Goal: Transaction & Acquisition: Subscribe to service/newsletter

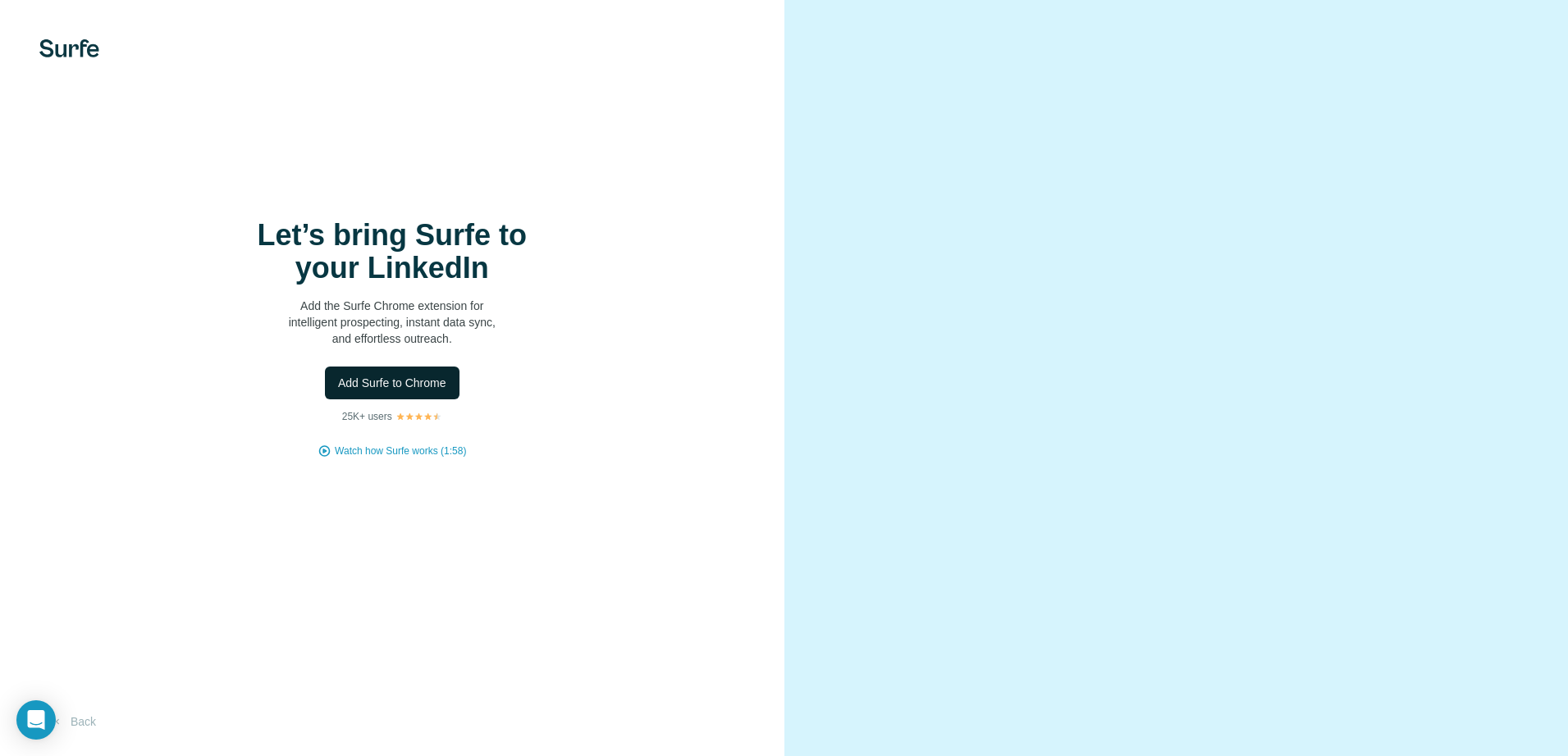
click at [410, 381] on span "Add Surfe to Chrome" at bounding box center [392, 382] width 108 height 16
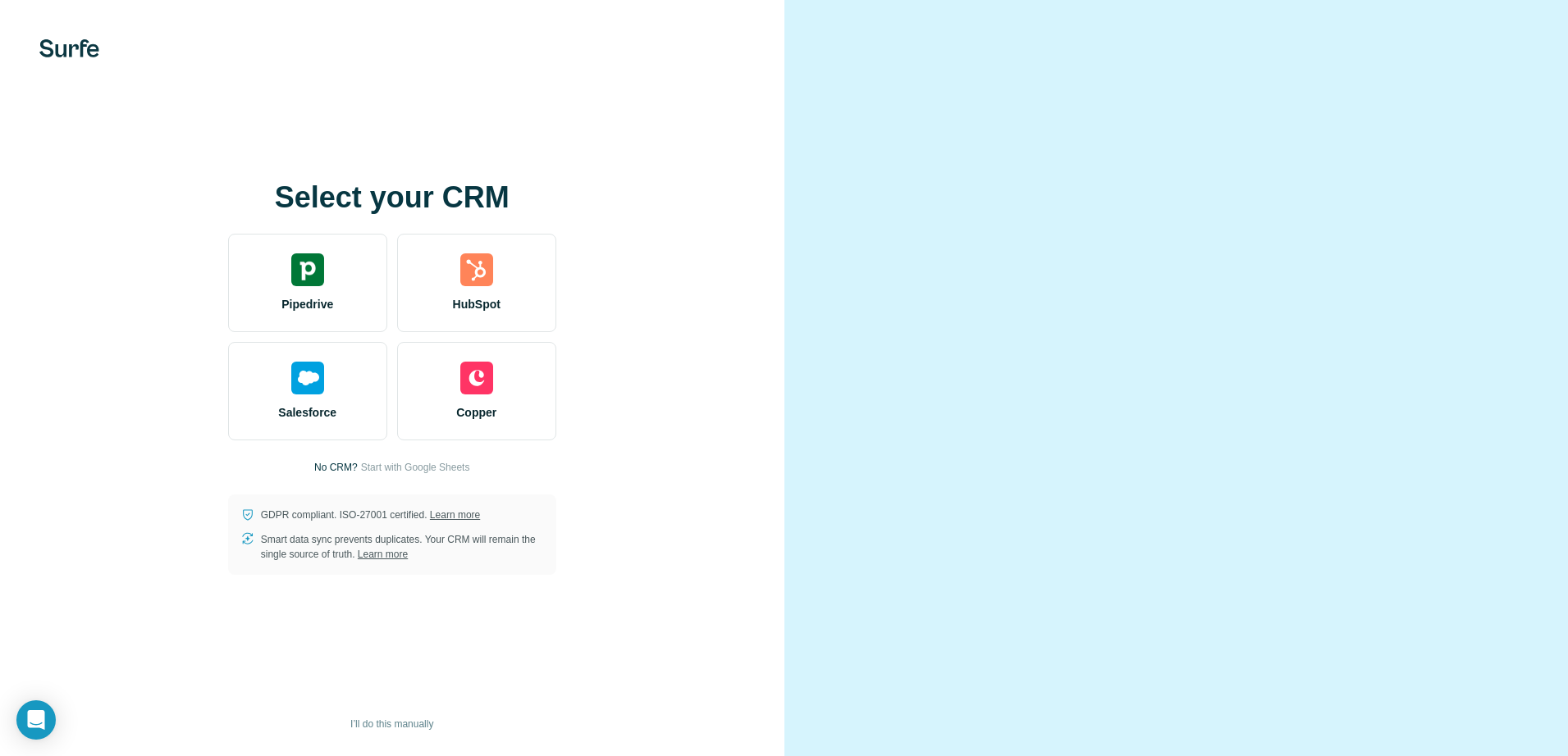
click at [641, 316] on div "Select your CRM Pipedrive HubSpot Salesforce Copper No CRM? Start with Google S…" at bounding box center [393, 377] width 719 height 393
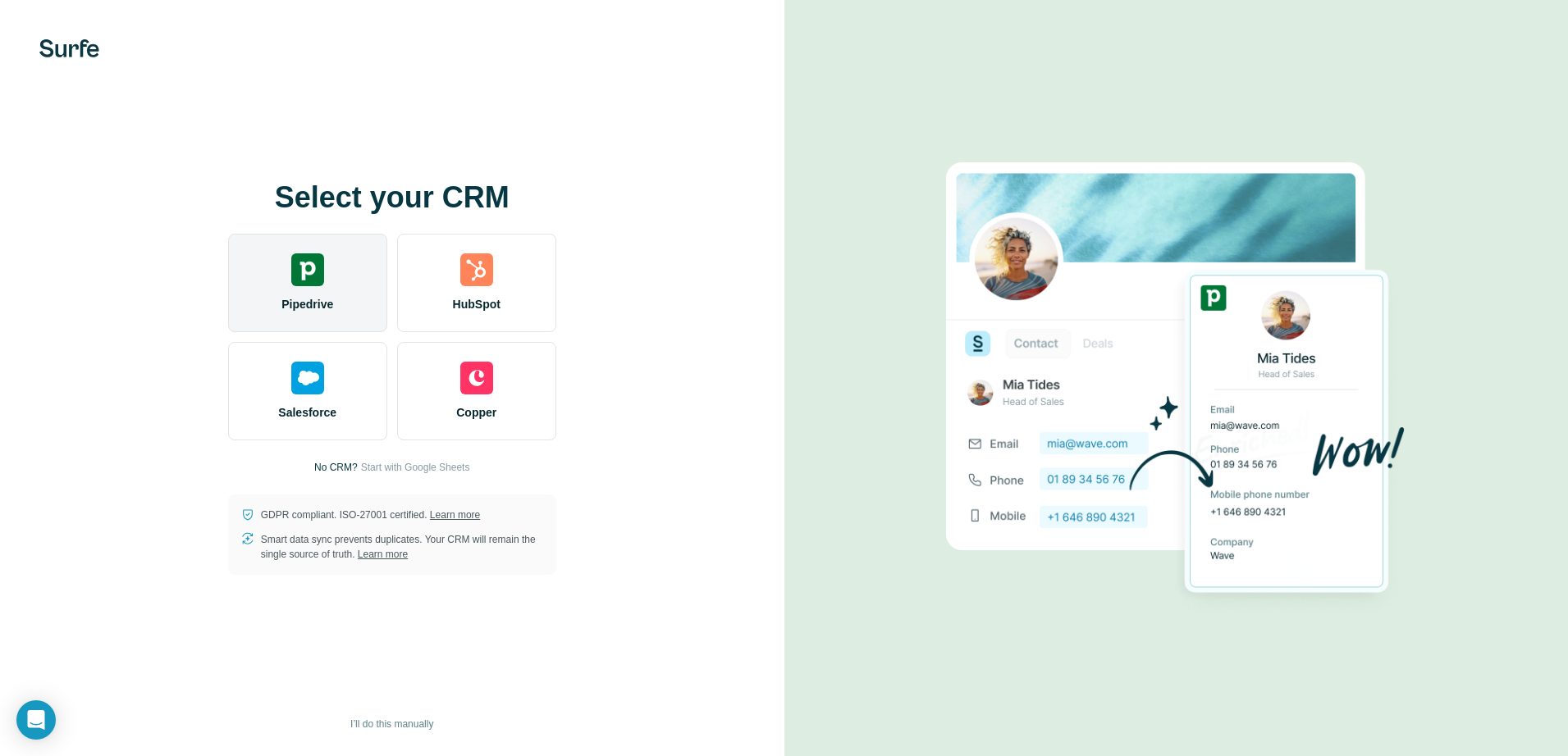
click at [310, 265] on img at bounding box center [308, 269] width 33 height 33
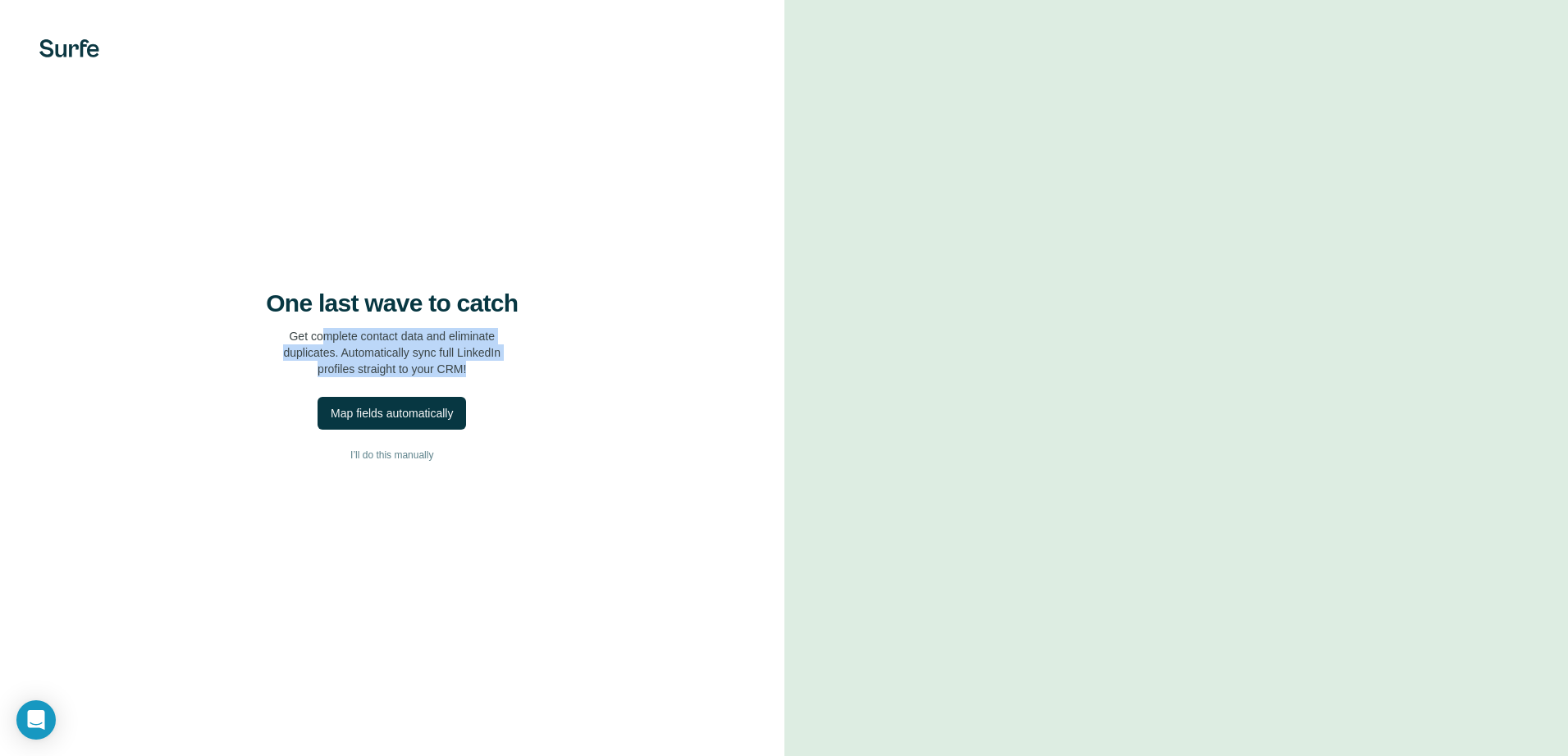
drag, startPoint x: 320, startPoint y: 335, endPoint x: 481, endPoint y: 374, distance: 165.7
click at [481, 374] on p "Get complete contact data and eliminate duplicates. Automatically sync full Lin…" at bounding box center [392, 353] width 218 height 49
drag, startPoint x: 350, startPoint y: 353, endPoint x: 467, endPoint y: 368, distance: 118.0
click at [467, 368] on p "Get complete contact data and eliminate duplicates. Automatically sync full Lin…" at bounding box center [392, 353] width 218 height 49
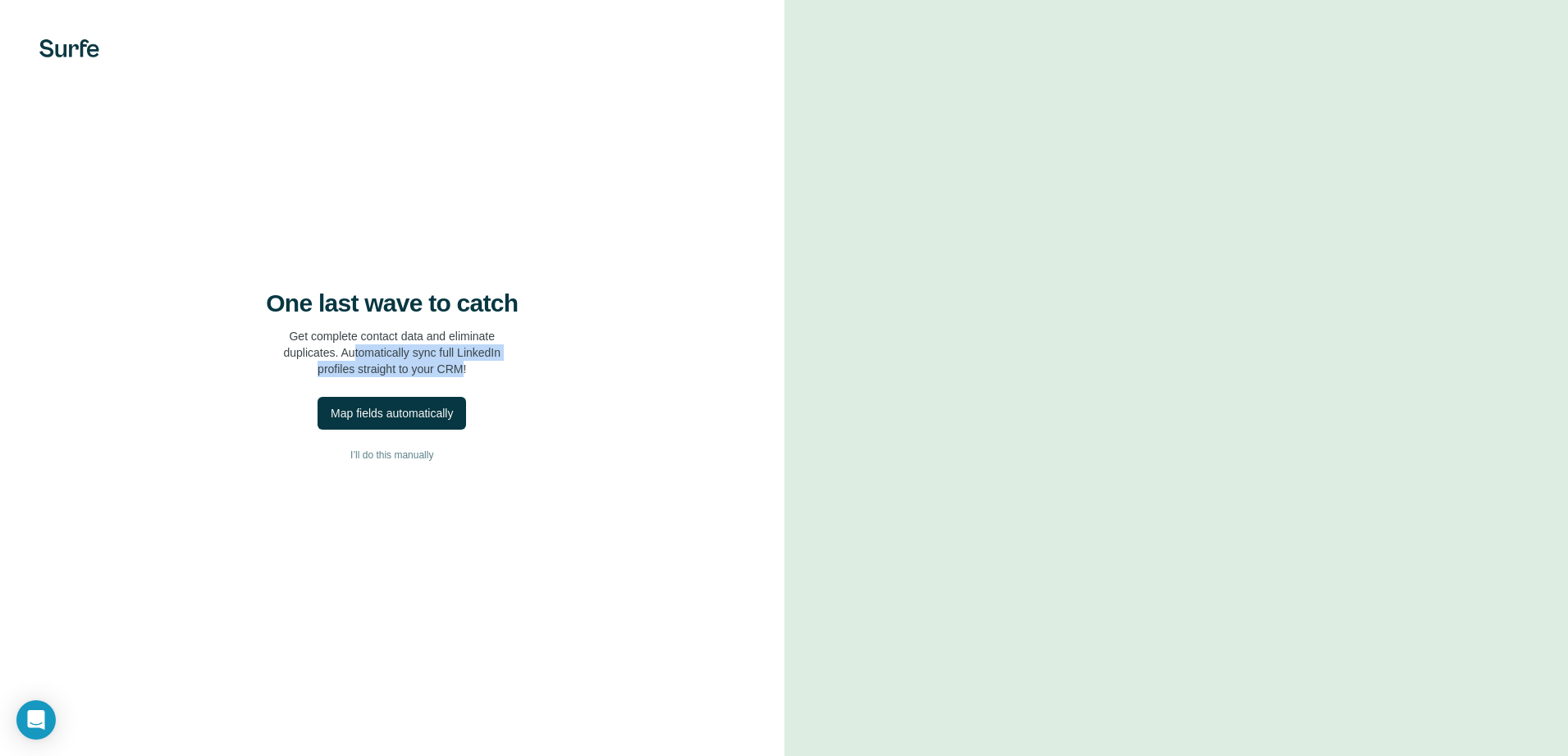
click at [467, 368] on p "Get complete contact data and eliminate duplicates. Automatically sync full Lin…" at bounding box center [392, 353] width 218 height 49
click at [425, 458] on span "I’ll do this manually" at bounding box center [392, 454] width 83 height 14
